Goal: Navigation & Orientation: Find specific page/section

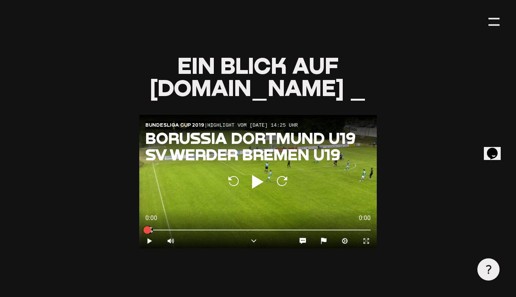
scroll to position [842, 0]
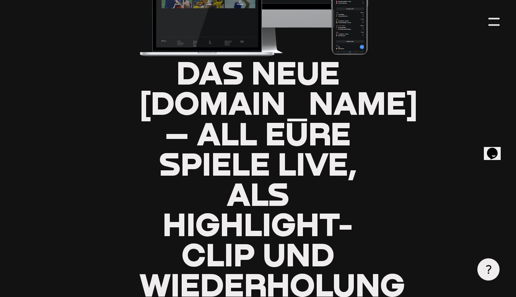
type input "0.8"
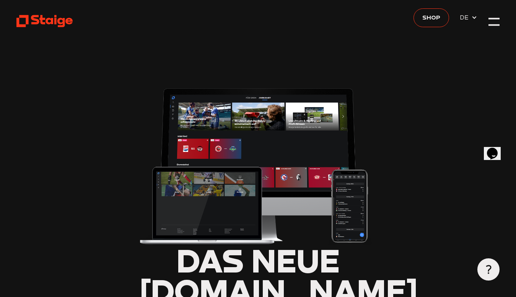
scroll to position [0, 0]
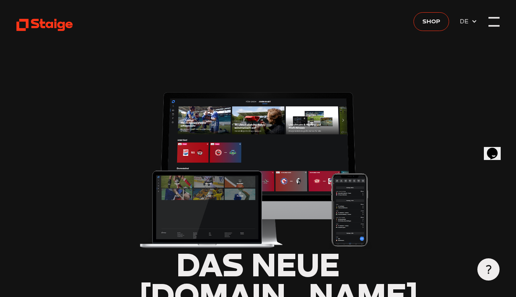
click at [491, 20] on div at bounding box center [494, 21] width 11 height 11
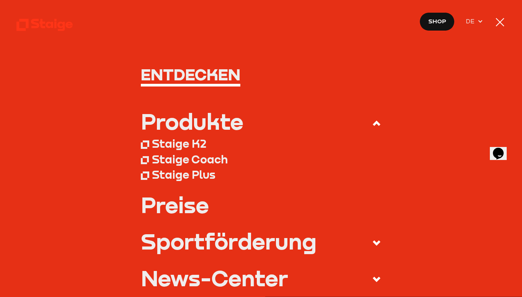
click at [496, 19] on div at bounding box center [499, 22] width 8 height 8
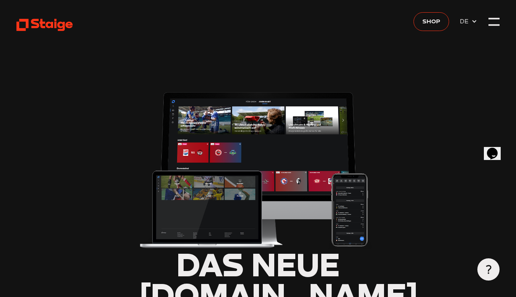
click at [48, 23] on use at bounding box center [44, 25] width 56 height 12
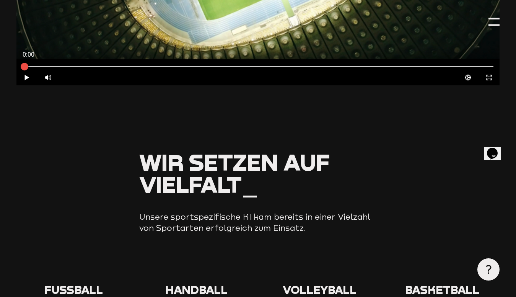
scroll to position [689, 0]
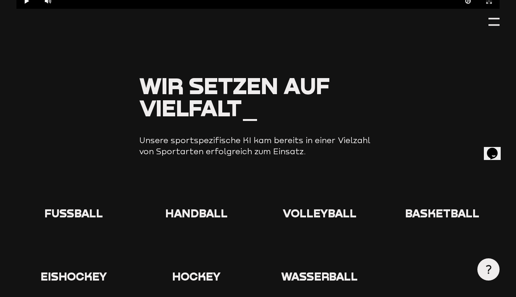
click at [184, 179] on use at bounding box center [184, 179] width 0 height 0
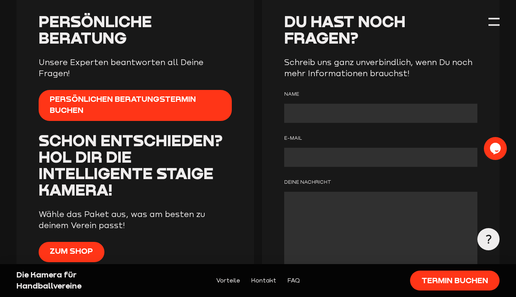
scroll to position [1492, 0]
